Goal: Information Seeking & Learning: Learn about a topic

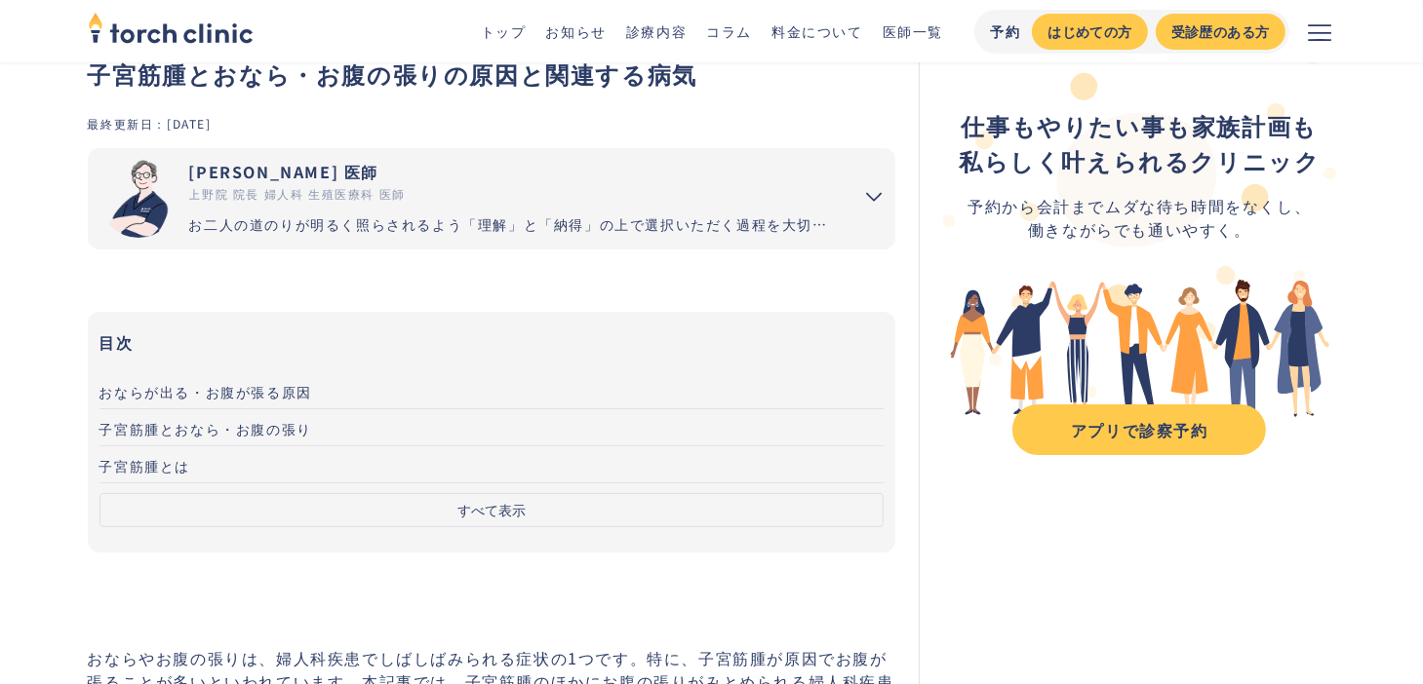
scroll to position [195, 0]
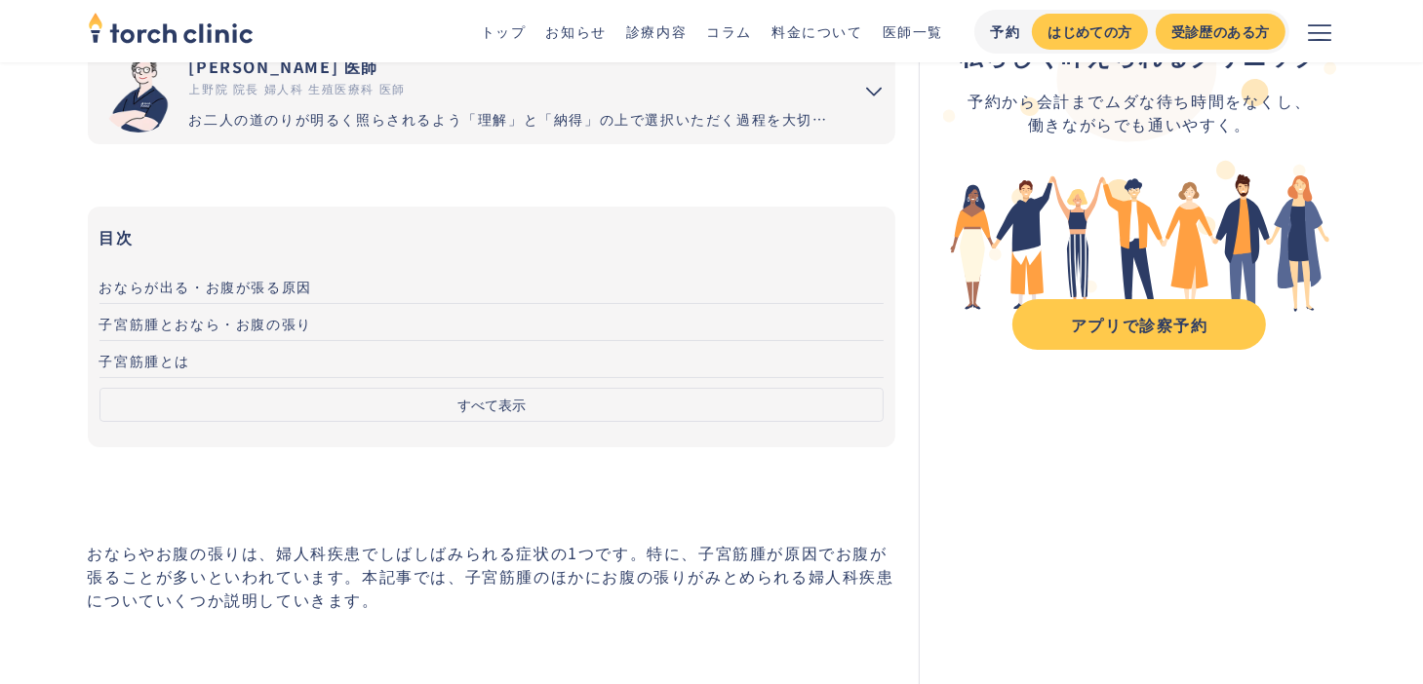
click at [221, 282] on span "おならが出る・お腹が張る原因" at bounding box center [205, 287] width 213 height 20
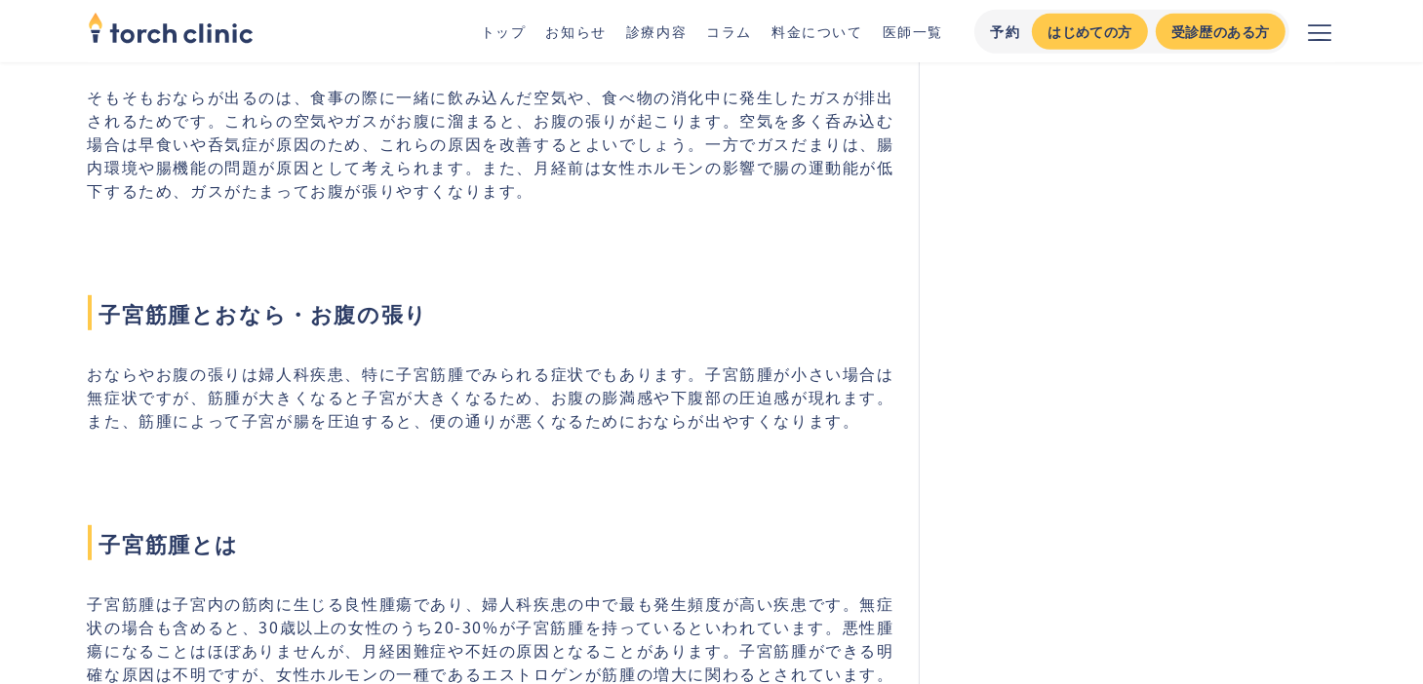
scroll to position [928, 0]
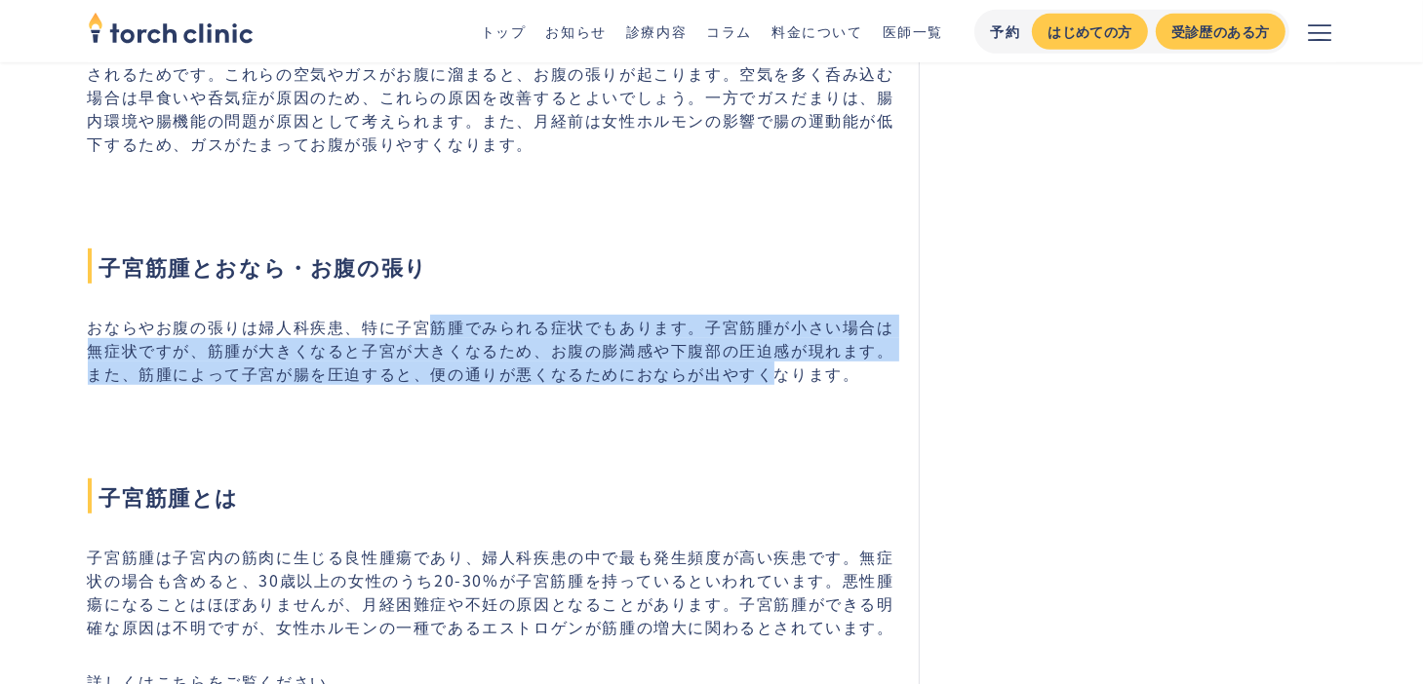
drag, startPoint x: 422, startPoint y: 327, endPoint x: 778, endPoint y: 382, distance: 360.2
click at [778, 382] on p "おならやお腹の張りは婦人科疾患、特に子宮筋腫でみられる症状でもあります。子宮筋腫が小さい場合は無症状ですが、筋腫が大きくなると子宮が大きくなるため、お腹の膨満…" at bounding box center [492, 350] width 808 height 70
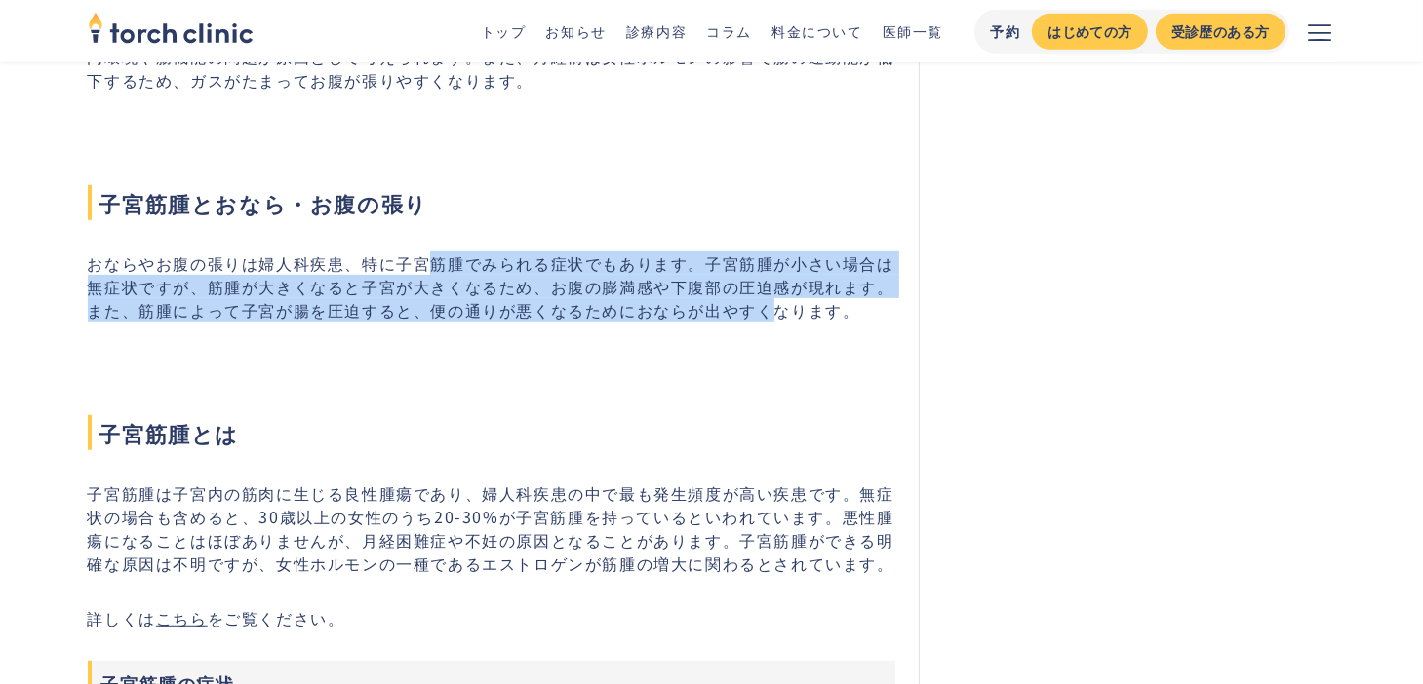
scroll to position [1026, 0]
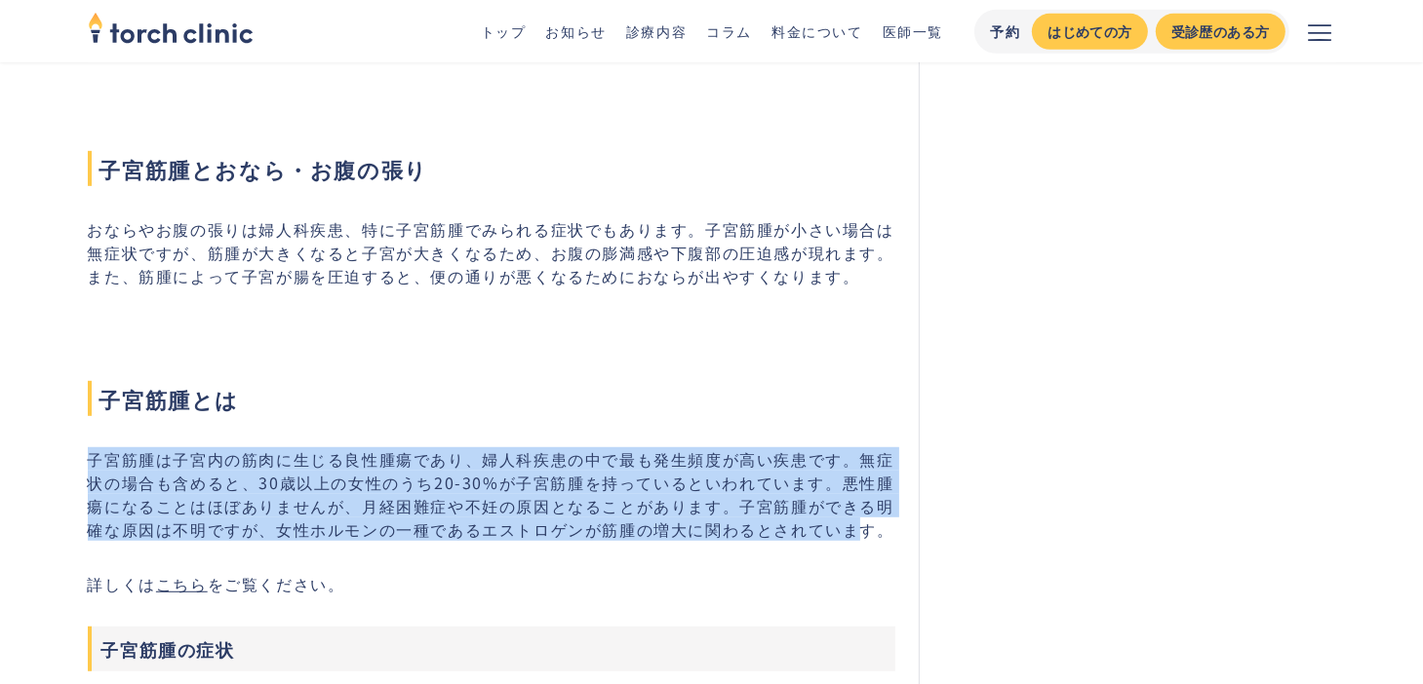
drag, startPoint x: 95, startPoint y: 458, endPoint x: 846, endPoint y: 524, distance: 754.6
click at [846, 524] on p "子宮筋腫は子宮内の筋肉に生じる良性腫瘍であり、婦人科疾患の中で最も発生頻度が高い疾患です。無症状の場合も含めると、30歳以上の女性のうち20-30%が子宮筋腫…" at bounding box center [492, 495] width 808 height 94
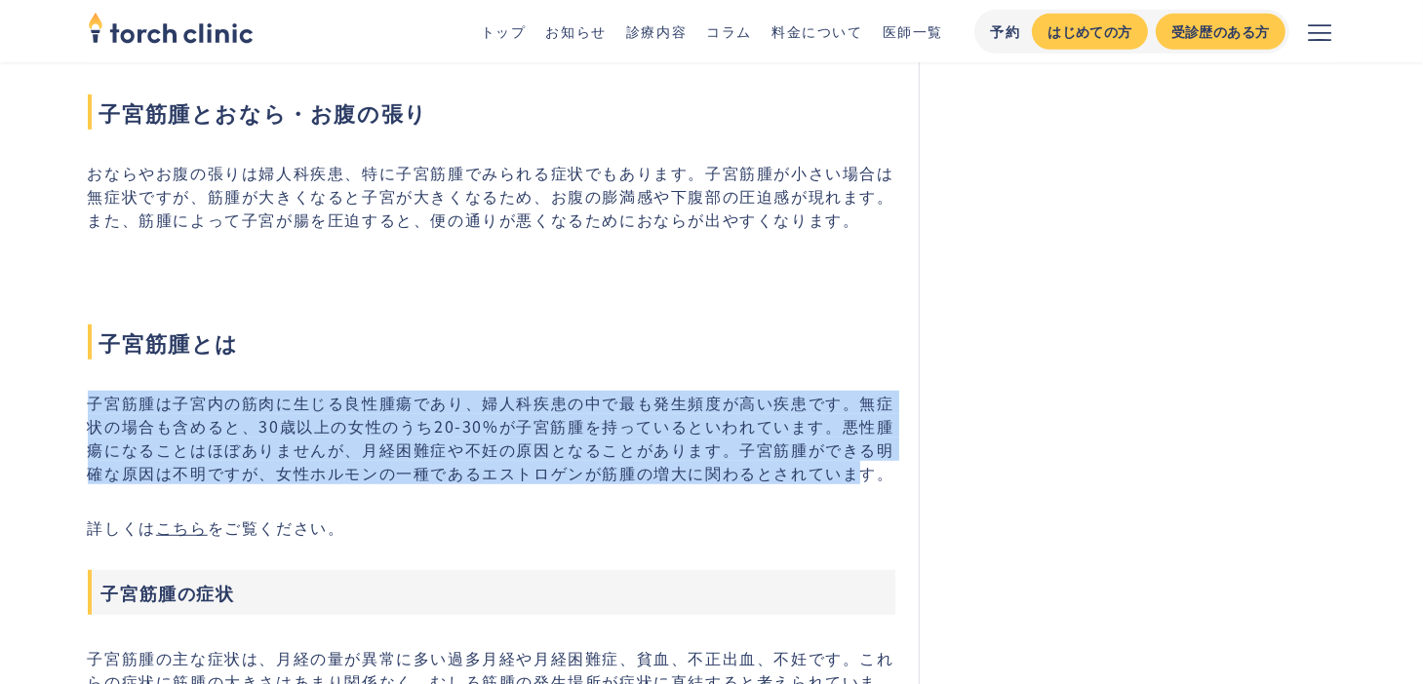
scroll to position [1123, 0]
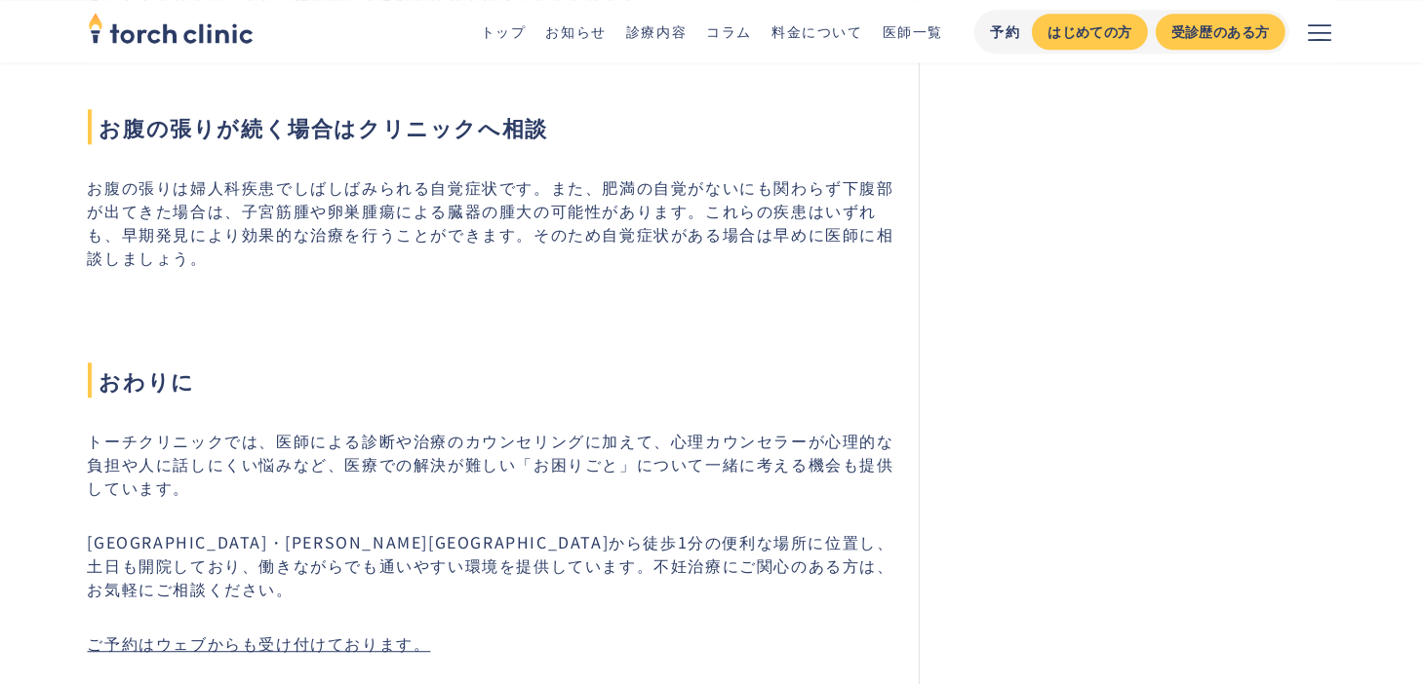
scroll to position [4926, 0]
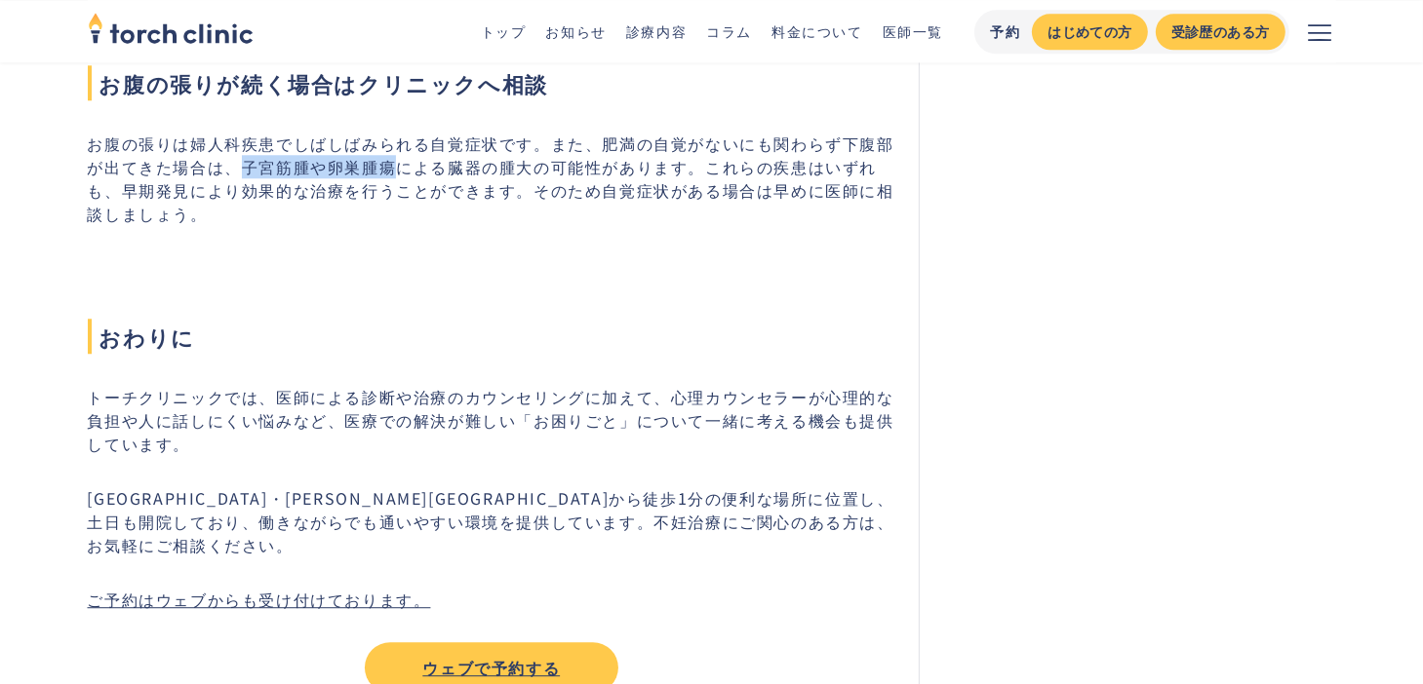
drag, startPoint x: 239, startPoint y: 141, endPoint x: 402, endPoint y: 130, distance: 163.2
click at [402, 132] on p "お腹の張りは婦人科疾患でしばしばみられる自覚症状です。また、肥満の自覚がないにも関わらず下腹部が出てきた場合は、子宮筋腫や卵巣腫瘍による臓器の腫大の可能性があ…" at bounding box center [492, 179] width 808 height 94
copy p "子宮筋腫や卵巣腫瘍"
